Goal: Information Seeking & Learning: Learn about a topic

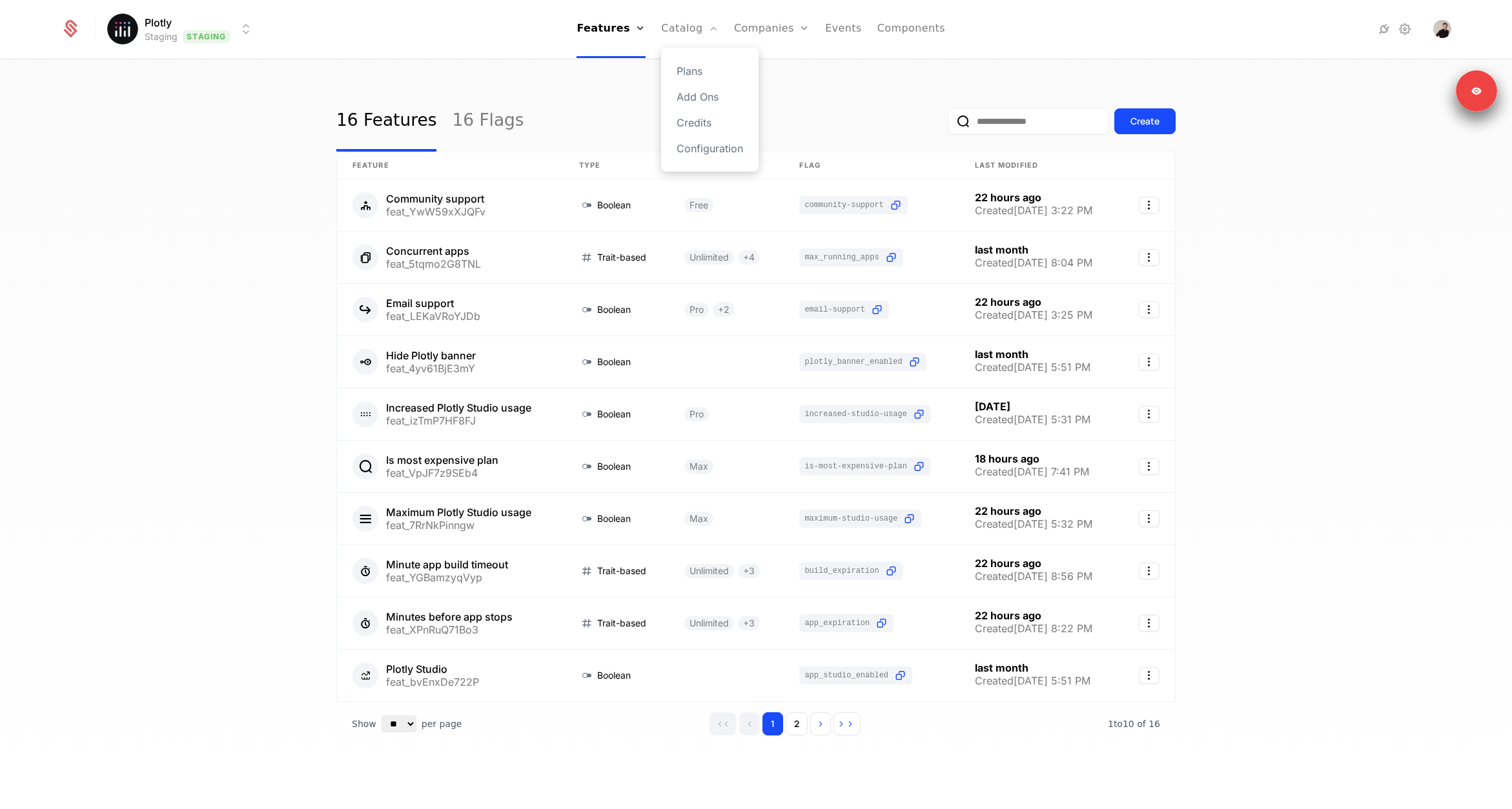
click at [694, 60] on div "Plans Add Ons Credits Configuration" at bounding box center [710, 110] width 97 height 124
click at [694, 68] on link "Plans" at bounding box center [709, 71] width 66 height 16
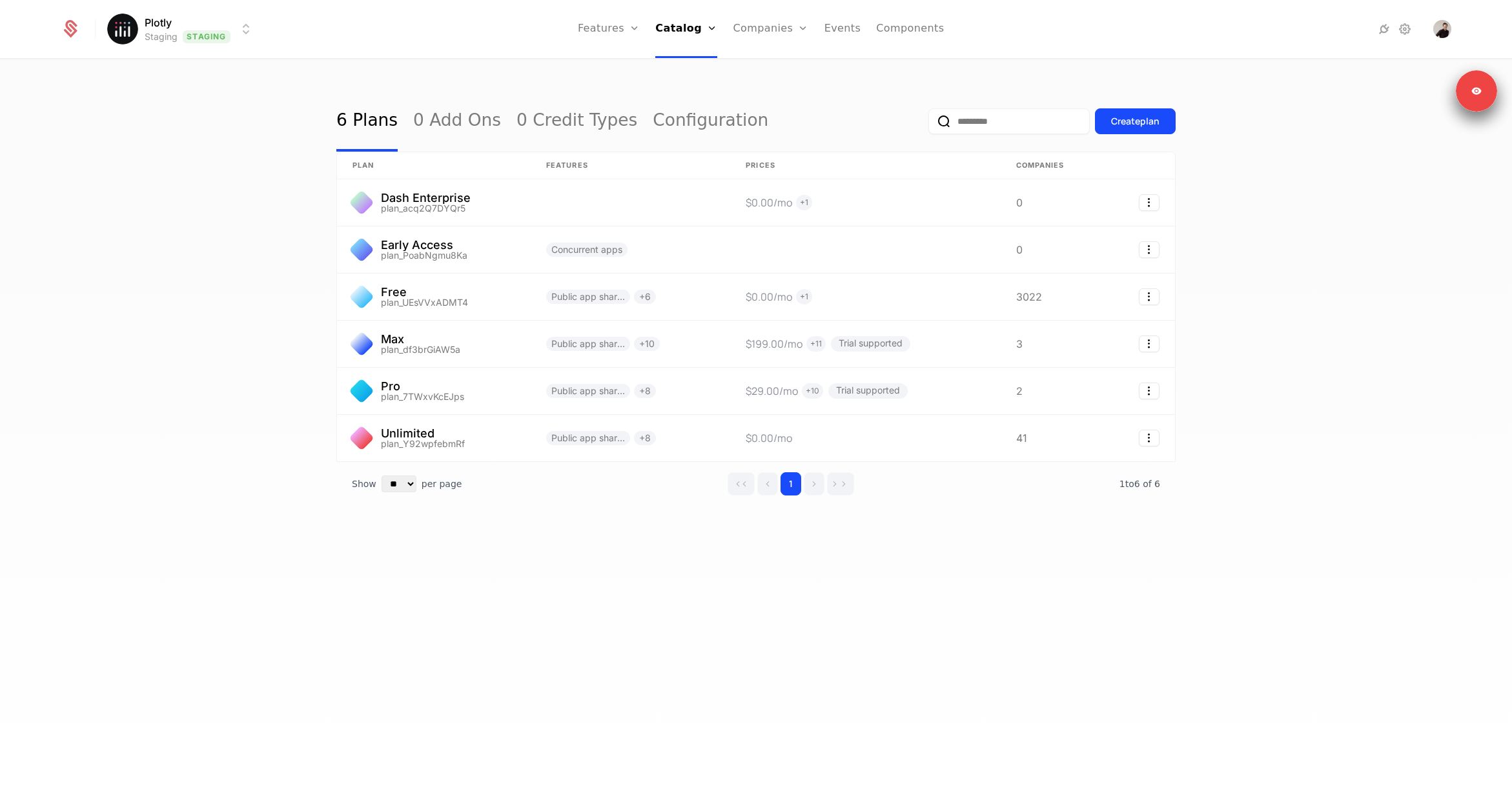
click at [211, 31] on html "Plotly Staging Staging Features Features Flags Catalog Plans Add Ons Credits Co…" at bounding box center [756, 404] width 1512 height 809
click at [194, 117] on div "Production Prod" at bounding box center [221, 118] width 218 height 26
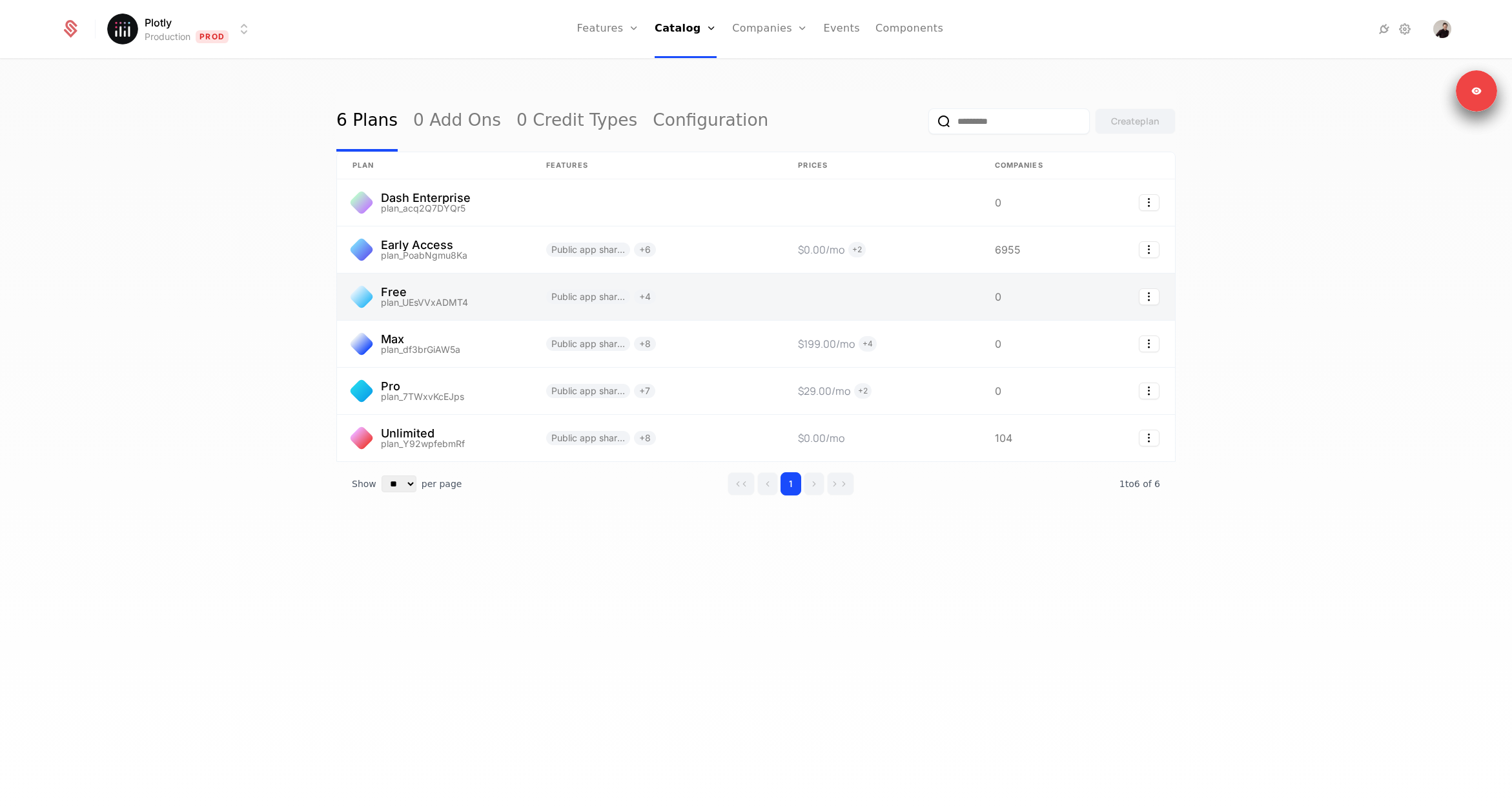
click at [461, 285] on link at bounding box center [434, 297] width 193 height 47
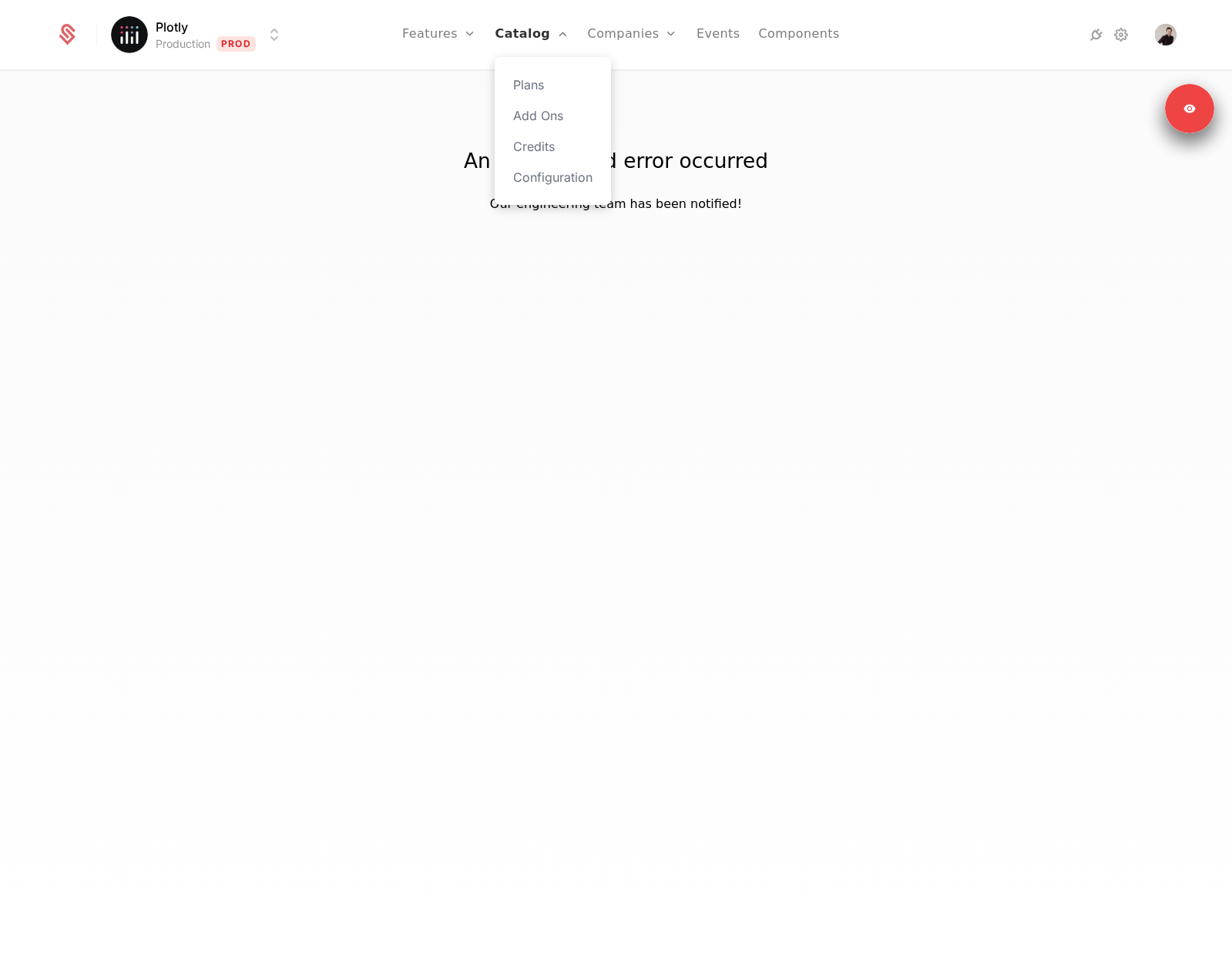
click at [547, 36] on link "Catalog" at bounding box center [532, 35] width 74 height 69
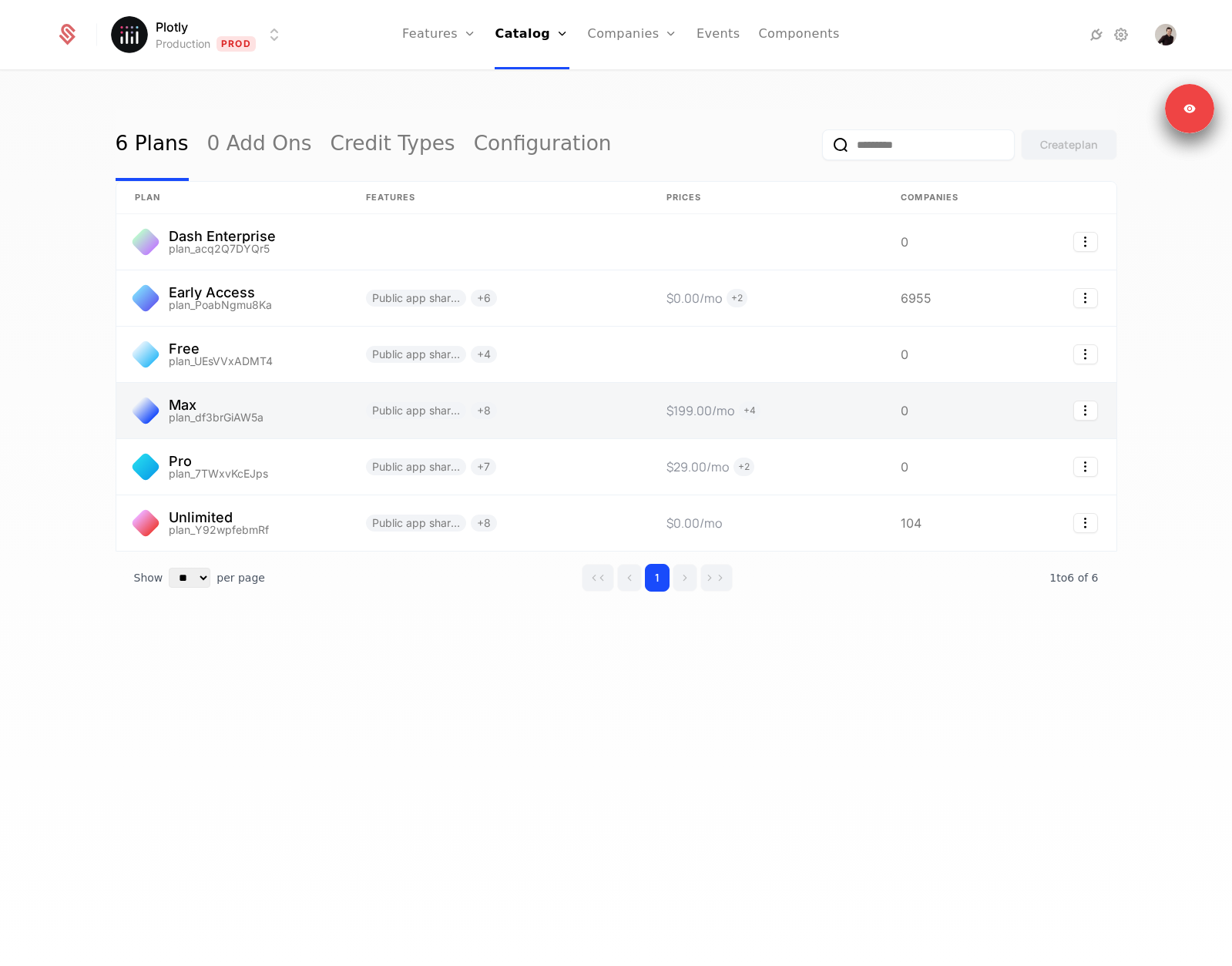
click at [290, 414] on link at bounding box center [232, 411] width 231 height 56
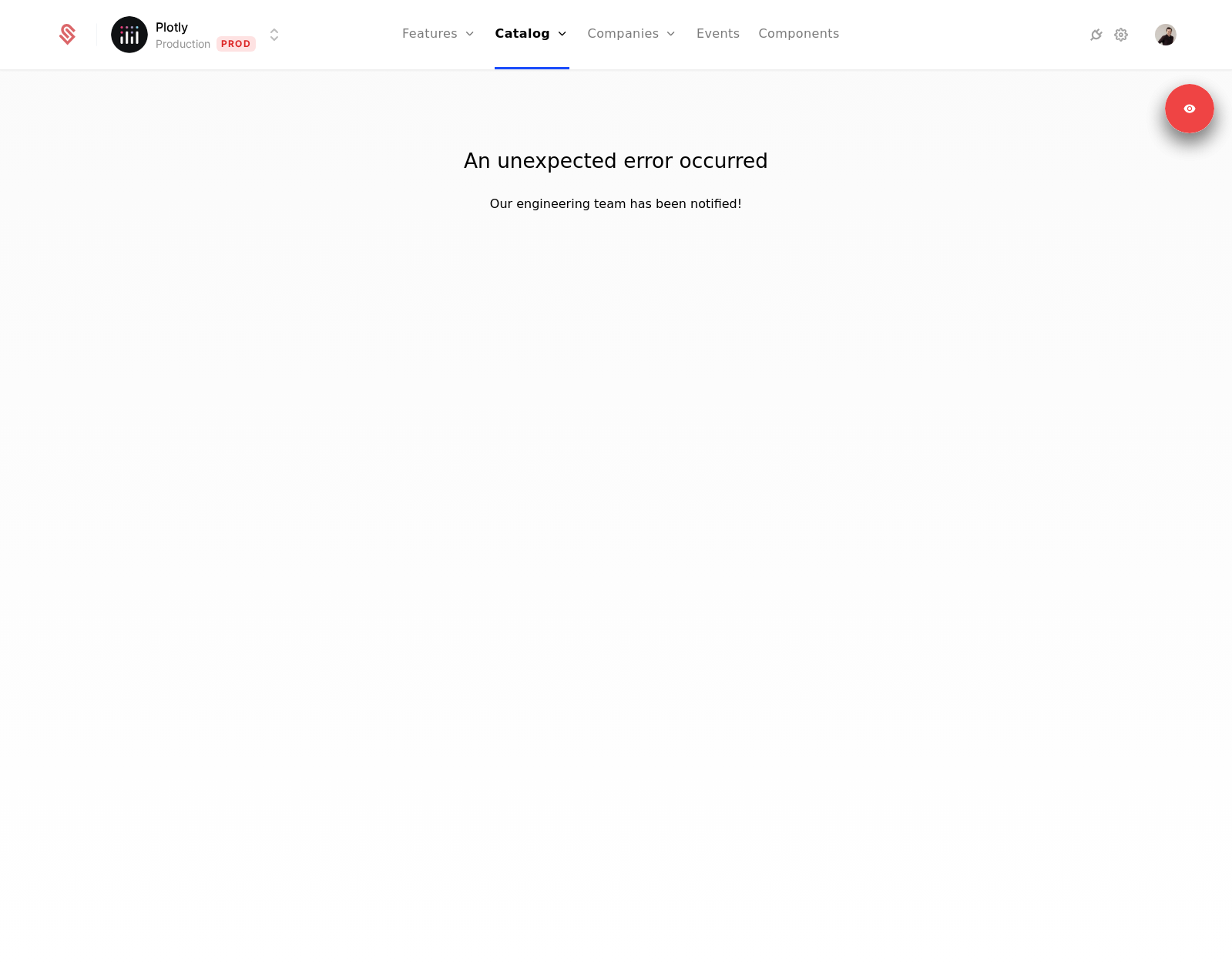
click at [700, 319] on div "Plotly Production Prod Features Features Flags Catalog Plans Add Ons Credits Co…" at bounding box center [616, 483] width 1232 height 966
